Goal: Check status: Check status

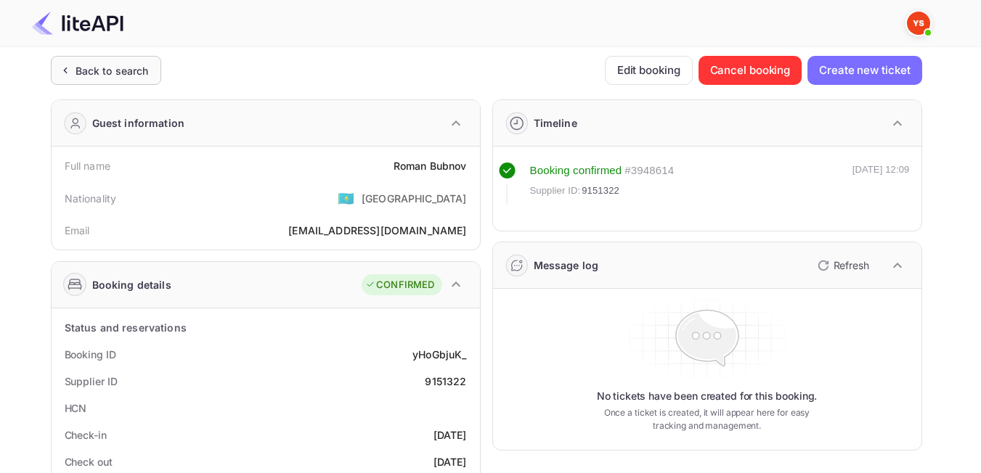
click at [103, 75] on div "Back to search" at bounding box center [111, 70] width 73 height 15
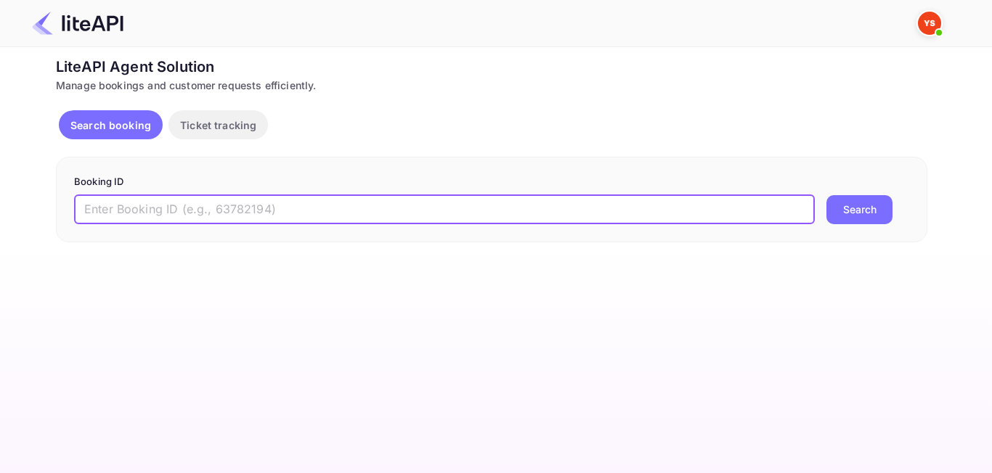
paste input "8928978"
type input "8928978"
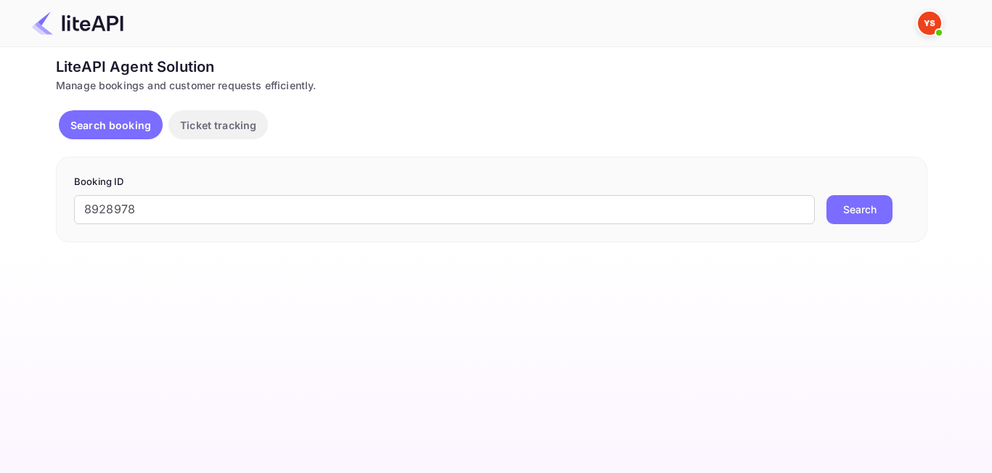
click at [867, 205] on button "Search" at bounding box center [859, 209] width 66 height 29
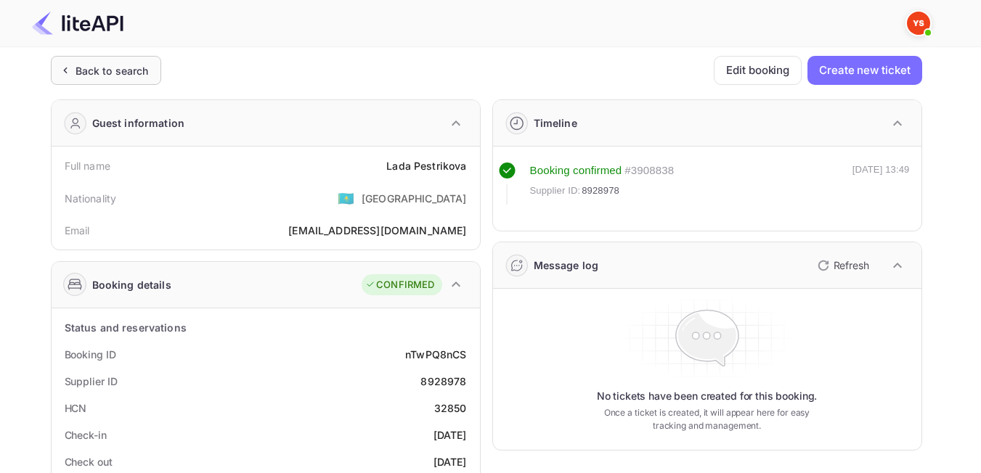
click at [142, 64] on div "Back to search" at bounding box center [111, 70] width 73 height 15
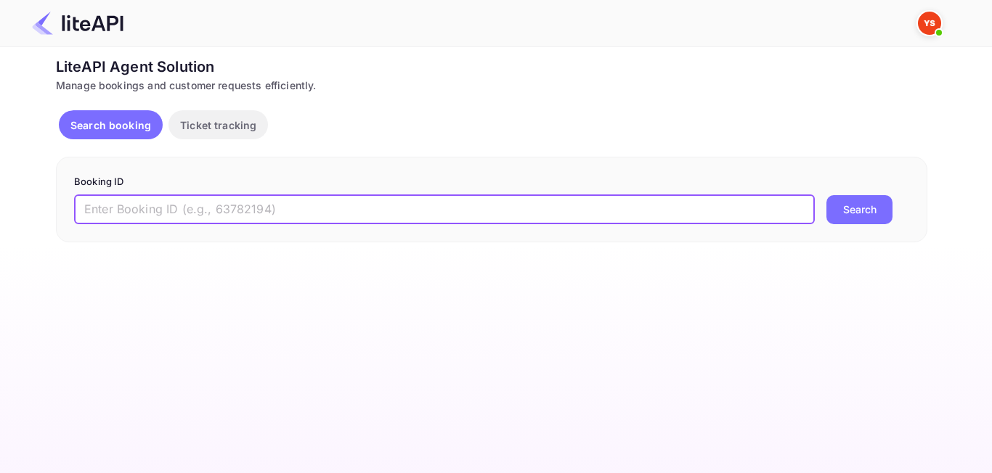
paste input "8946743"
type input "8946743"
click at [843, 208] on button "Search" at bounding box center [859, 209] width 66 height 29
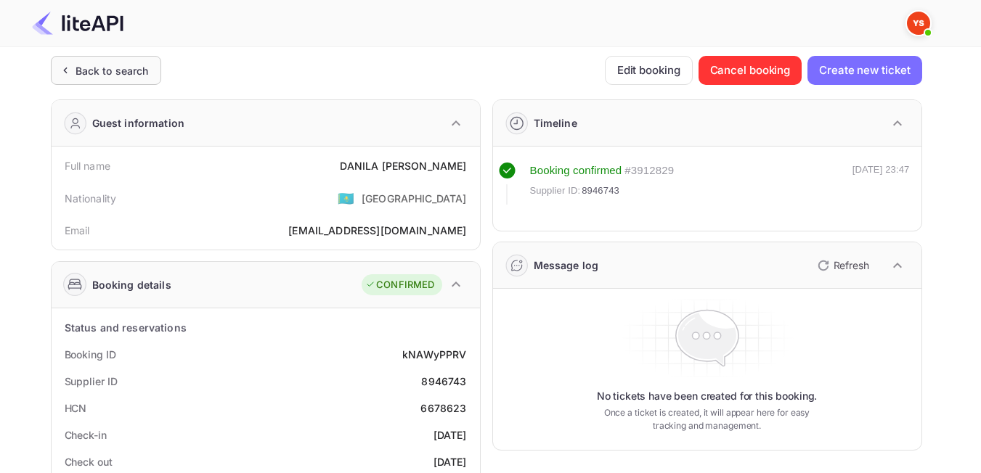
click at [97, 76] on div "Back to search" at bounding box center [111, 70] width 73 height 15
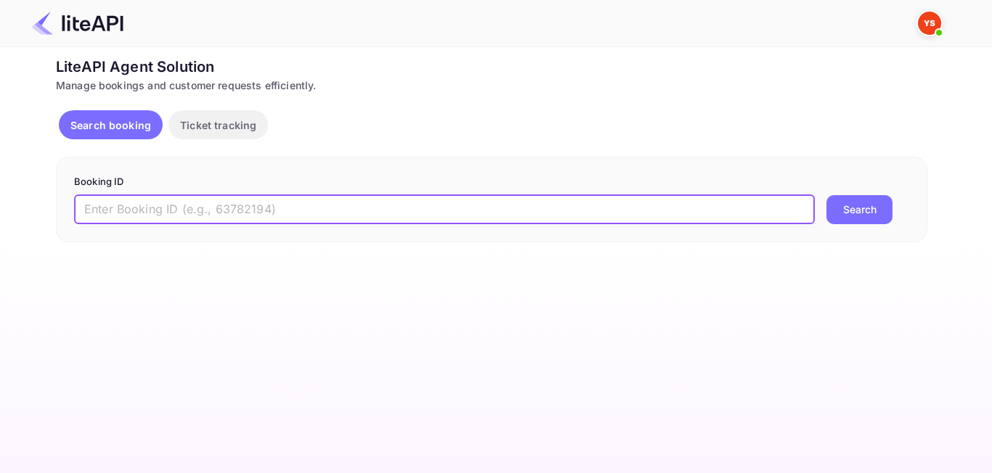
paste input "8745161"
type input "8745161"
click at [849, 212] on button "Search" at bounding box center [859, 209] width 66 height 29
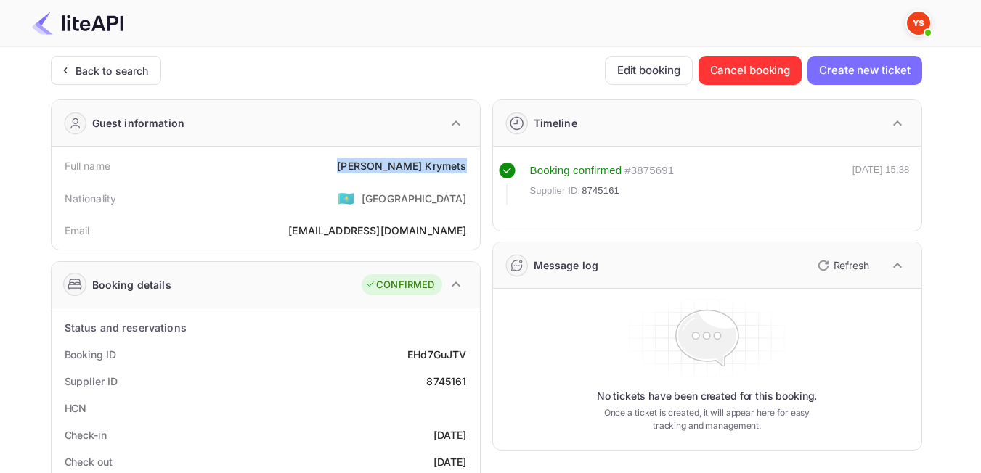
drag, startPoint x: 404, startPoint y: 167, endPoint x: 468, endPoint y: 173, distance: 64.9
click at [468, 173] on div "Full name [PERSON_NAME]" at bounding box center [265, 165] width 417 height 27
click at [331, 184] on div "Nationality 🇰🇿 [DEMOGRAPHIC_DATA]" at bounding box center [265, 198] width 417 height 38
click at [116, 67] on div "Back to search" at bounding box center [111, 70] width 73 height 15
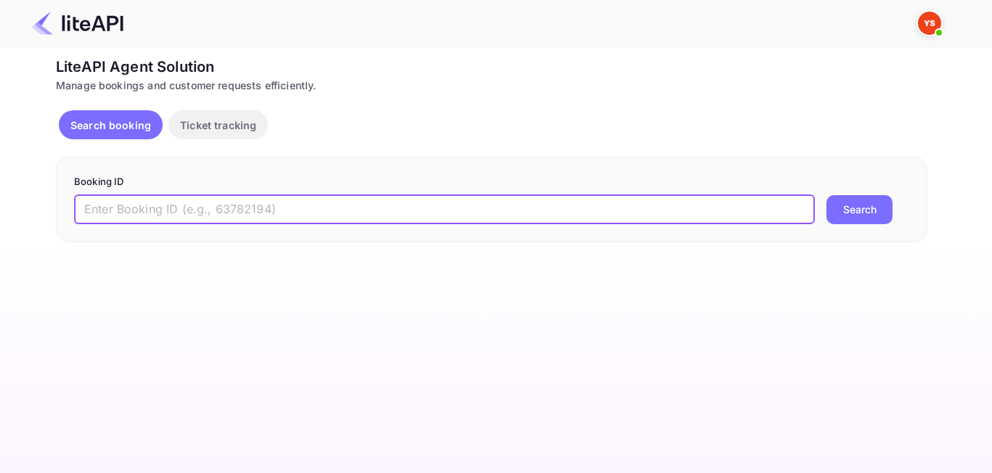
paste input "8767204"
type input "8767204"
click at [841, 240] on div "Booking ID 8767204 ​ Search" at bounding box center [491, 200] width 871 height 86
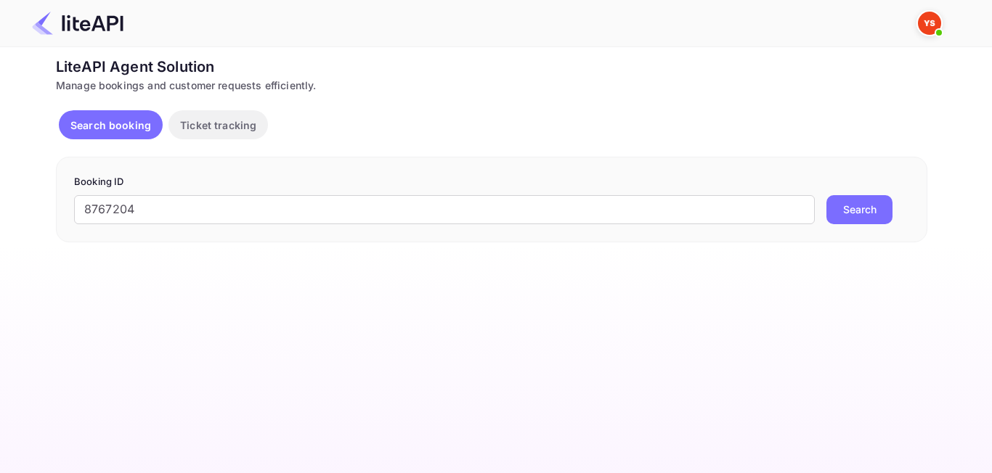
click at [849, 213] on button "Search" at bounding box center [859, 209] width 66 height 29
